Goal: Task Accomplishment & Management: Complete application form

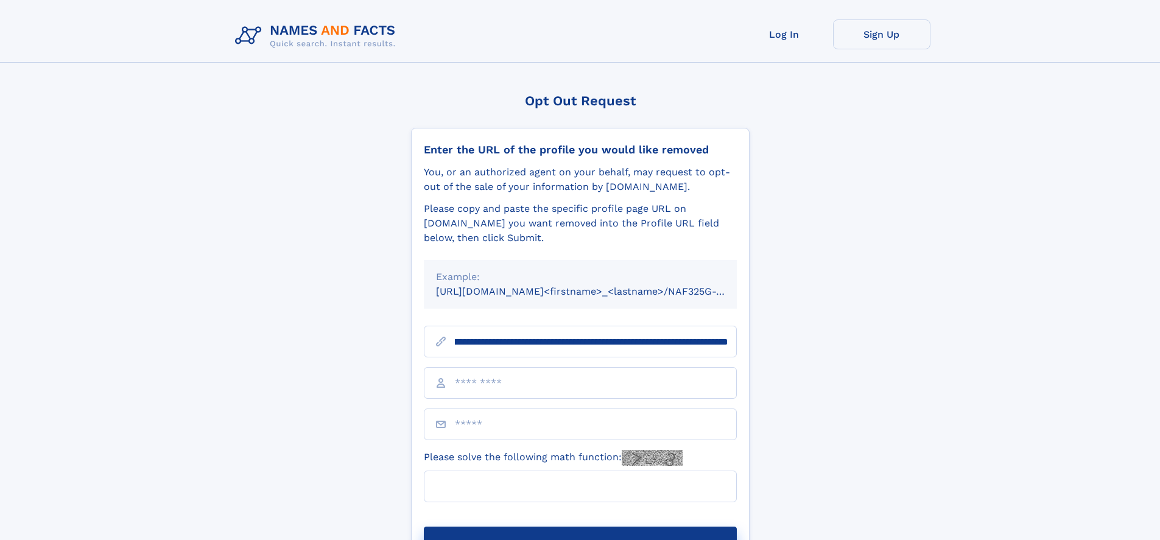
scroll to position [0, 127]
type input "**********"
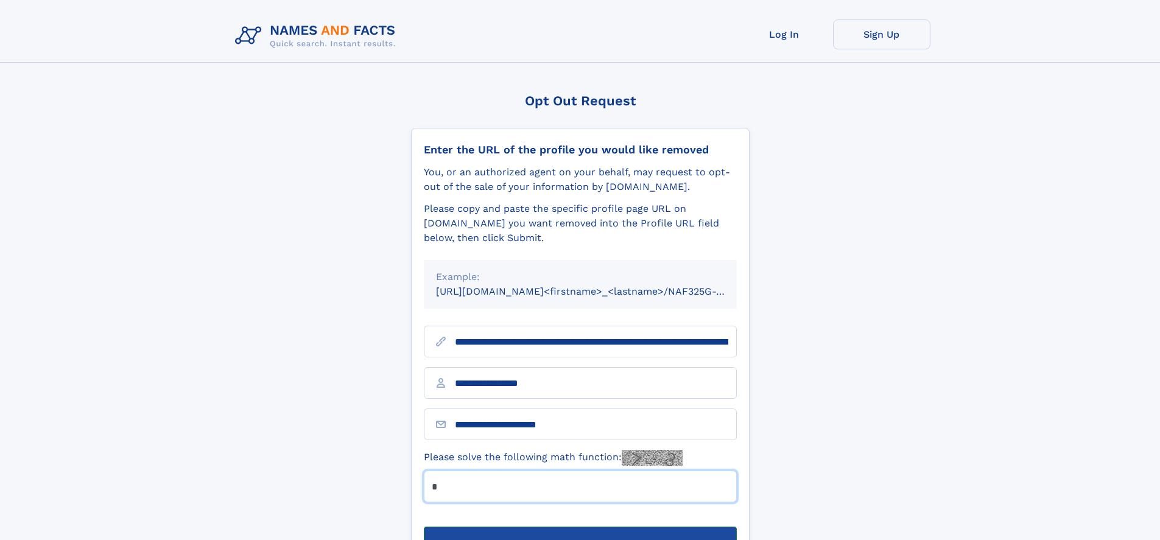
type input "*"
click at [580, 527] on button "Submit Opt Out Request" at bounding box center [580, 546] width 313 height 39
